Goal: Check status

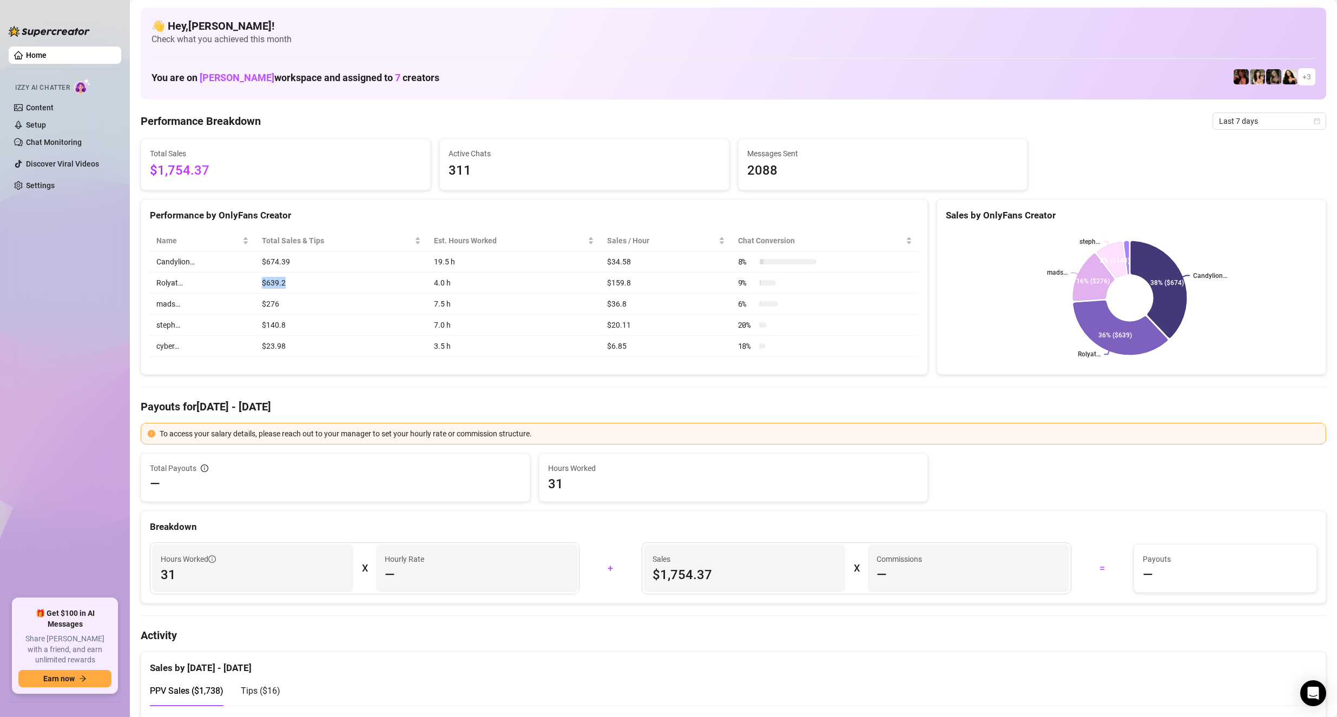
drag, startPoint x: 248, startPoint y: 288, endPoint x: 288, endPoint y: 287, distance: 39.5
click at [288, 287] on tr "Rolyat… $639.2 4.0 h $159.8 9 %" at bounding box center [534, 283] width 769 height 21
click at [300, 289] on td "$639.2" at bounding box center [341, 283] width 172 height 21
drag, startPoint x: 281, startPoint y: 281, endPoint x: 254, endPoint y: 278, distance: 27.8
click at [254, 278] on tr "Rolyat… $639.2 4.0 h $159.8 9 %" at bounding box center [534, 283] width 769 height 21
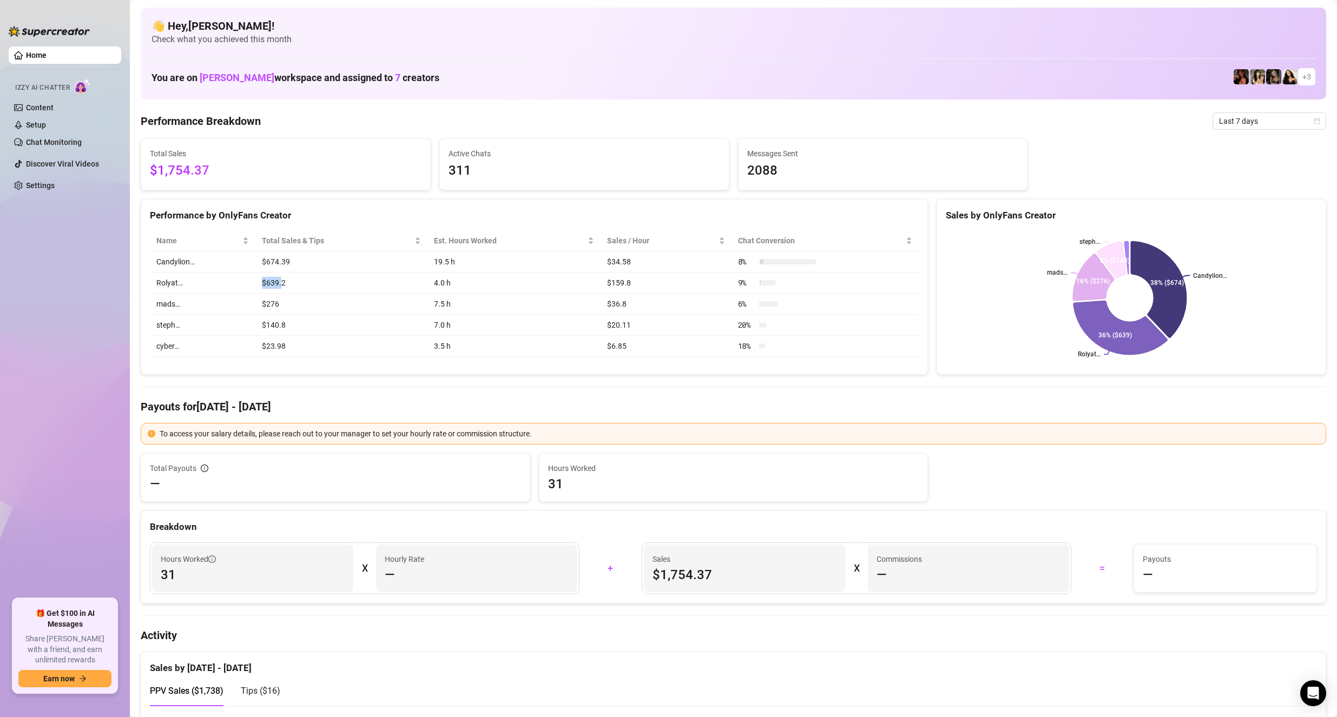
click at [236, 278] on td "Rolyat…" at bounding box center [202, 283] width 105 height 21
drag, startPoint x: 189, startPoint y: 261, endPoint x: 154, endPoint y: 262, distance: 35.2
click at [154, 262] on td "Candylion…" at bounding box center [202, 262] width 105 height 21
drag, startPoint x: 183, startPoint y: 281, endPoint x: 145, endPoint y: 276, distance: 38.2
click at [145, 276] on div "Name Total Sales & Tips Est. Hours Worked Sales / Hour Chat Conversion Candylio…" at bounding box center [534, 294] width 786 height 144
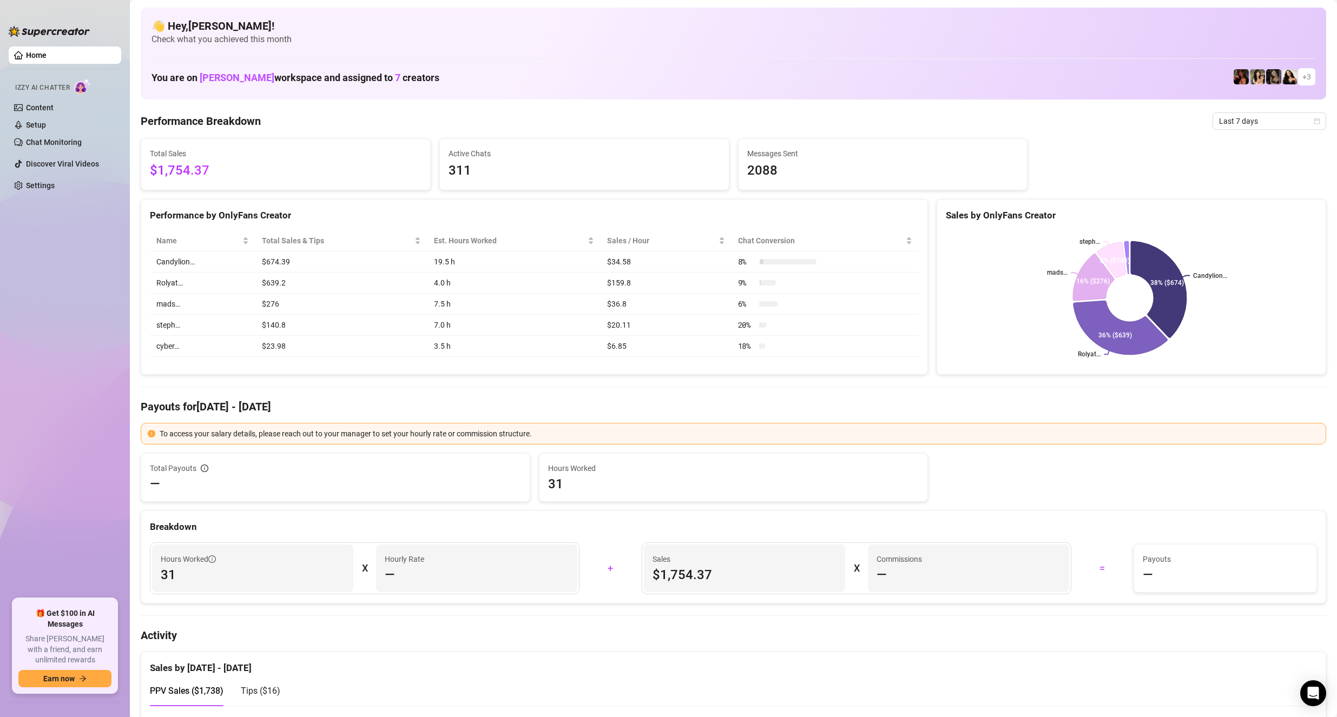
click at [184, 299] on td "mads…" at bounding box center [202, 304] width 105 height 21
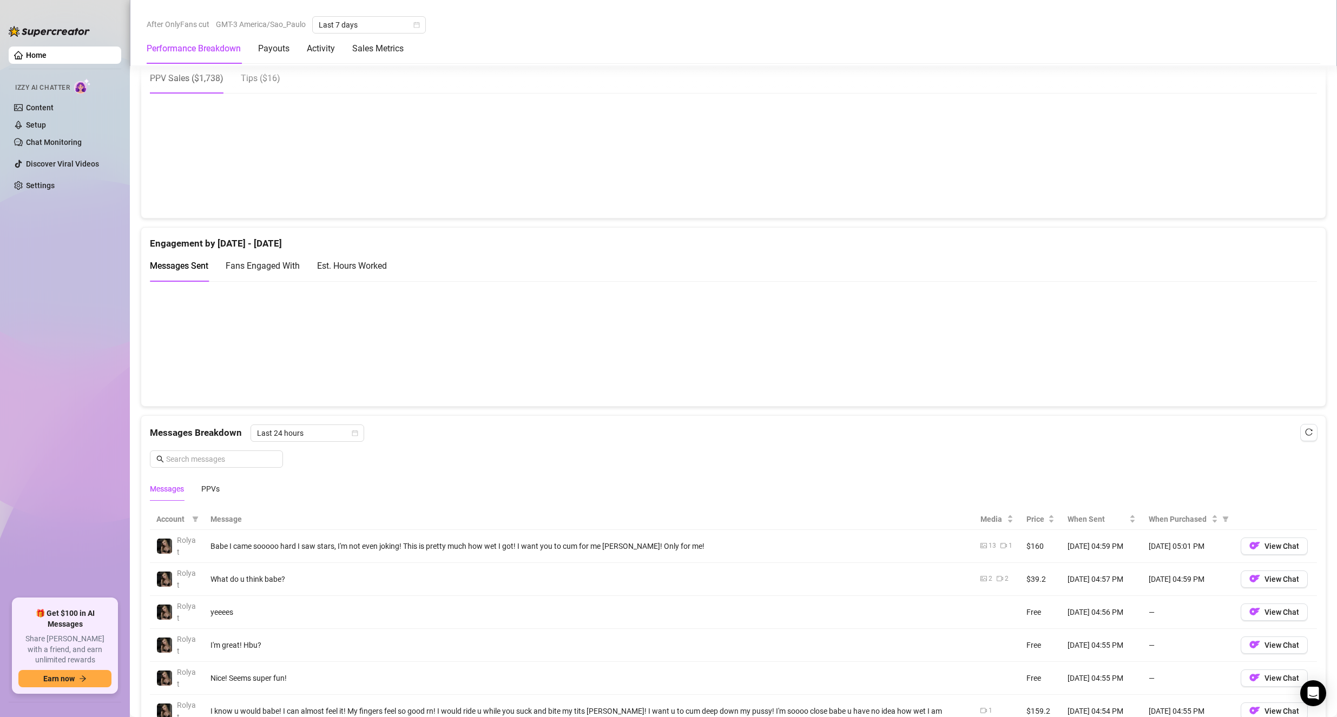
scroll to position [829, 0]
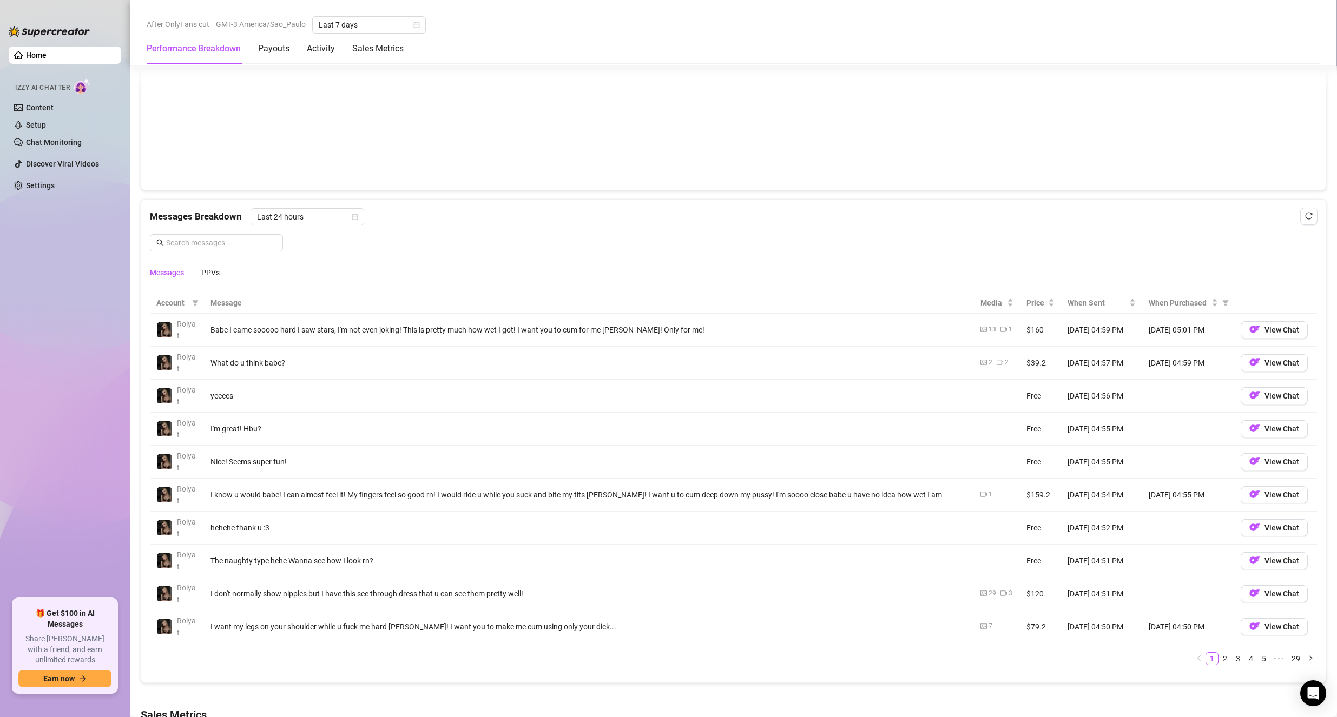
click at [51, 354] on ul "Home Izzy AI Chatter Content Setup Chat Monitoring Discover Viral Videos Settin…" at bounding box center [65, 318] width 113 height 552
click at [29, 305] on ul "Home Izzy AI Chatter Content Setup Chat Monitoring Discover Viral Videos Settin…" at bounding box center [65, 318] width 113 height 552
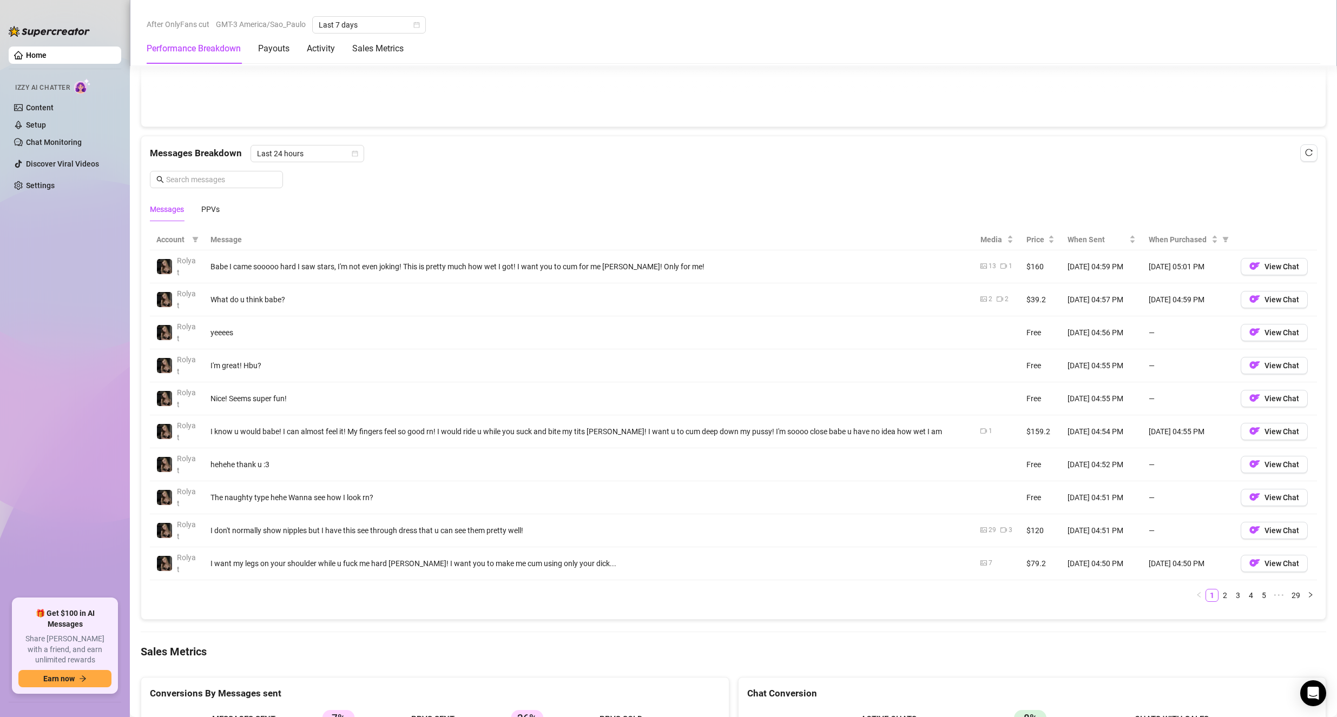
scroll to position [865, 0]
